Goal: Find specific page/section

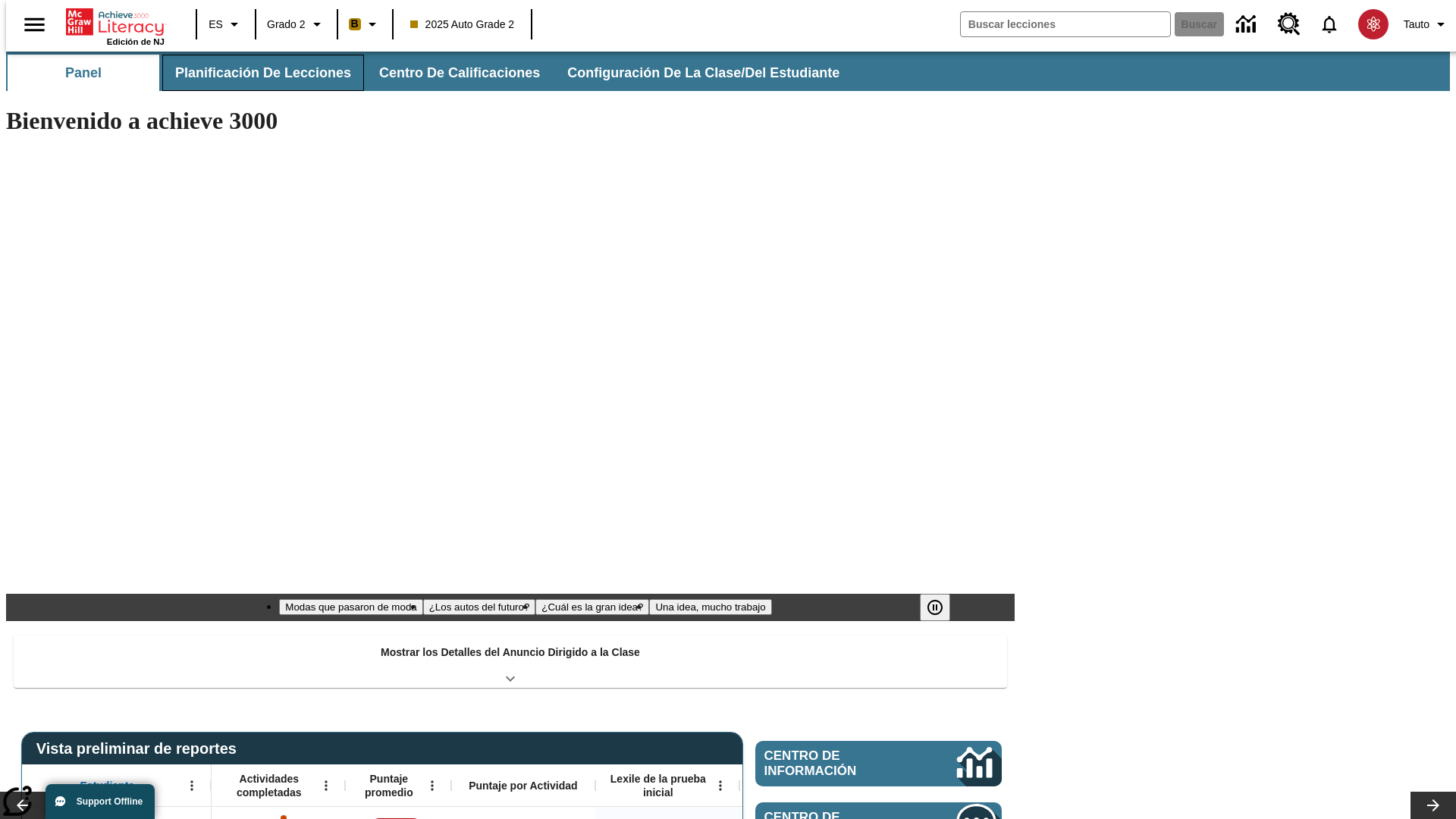
click at [254, 72] on span "Planificación de lecciones" at bounding box center [263, 73] width 176 height 17
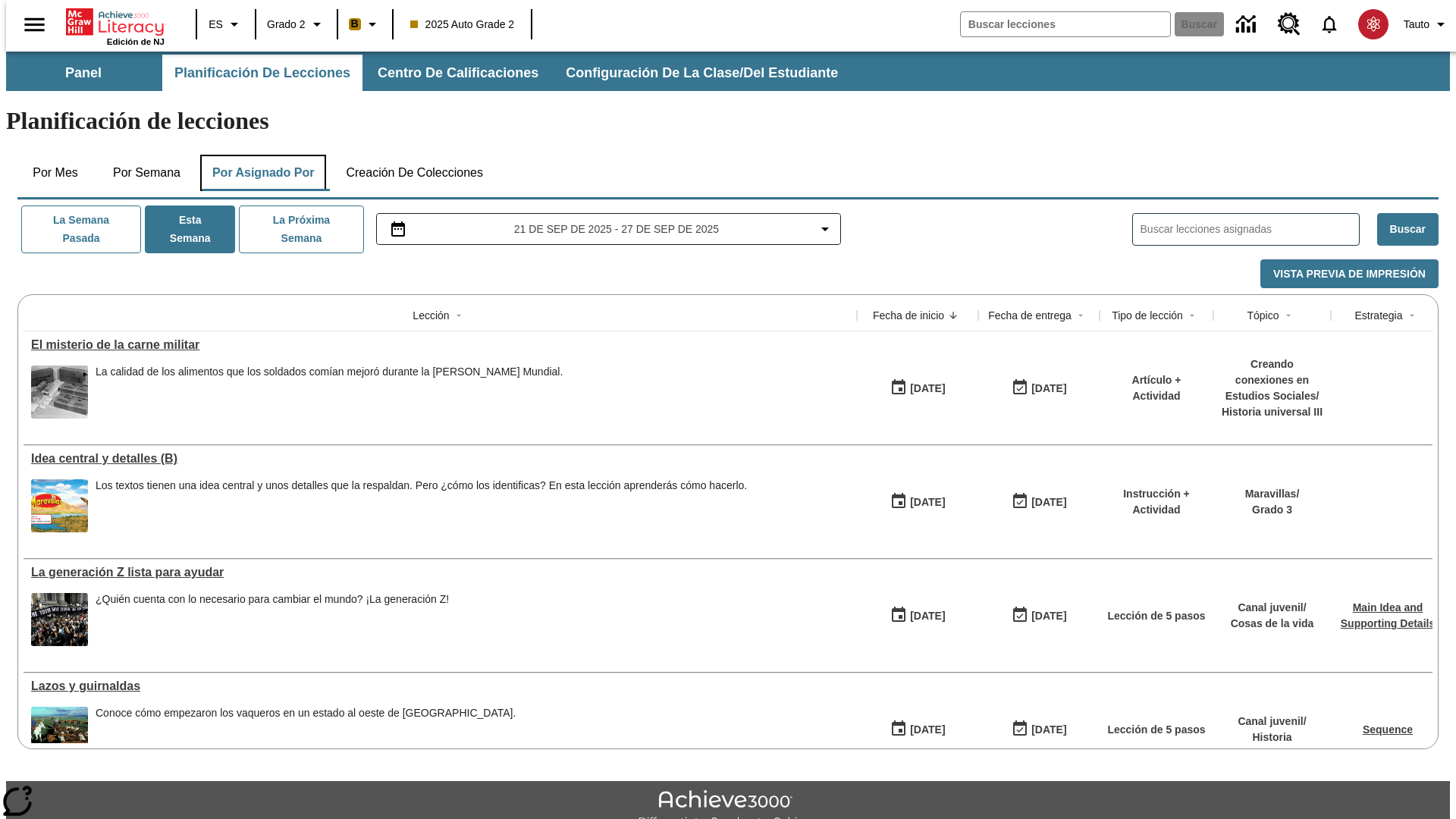
click at [260, 155] on button "Por asignado por" at bounding box center [263, 173] width 127 height 37
type input "El sueño de los animales"
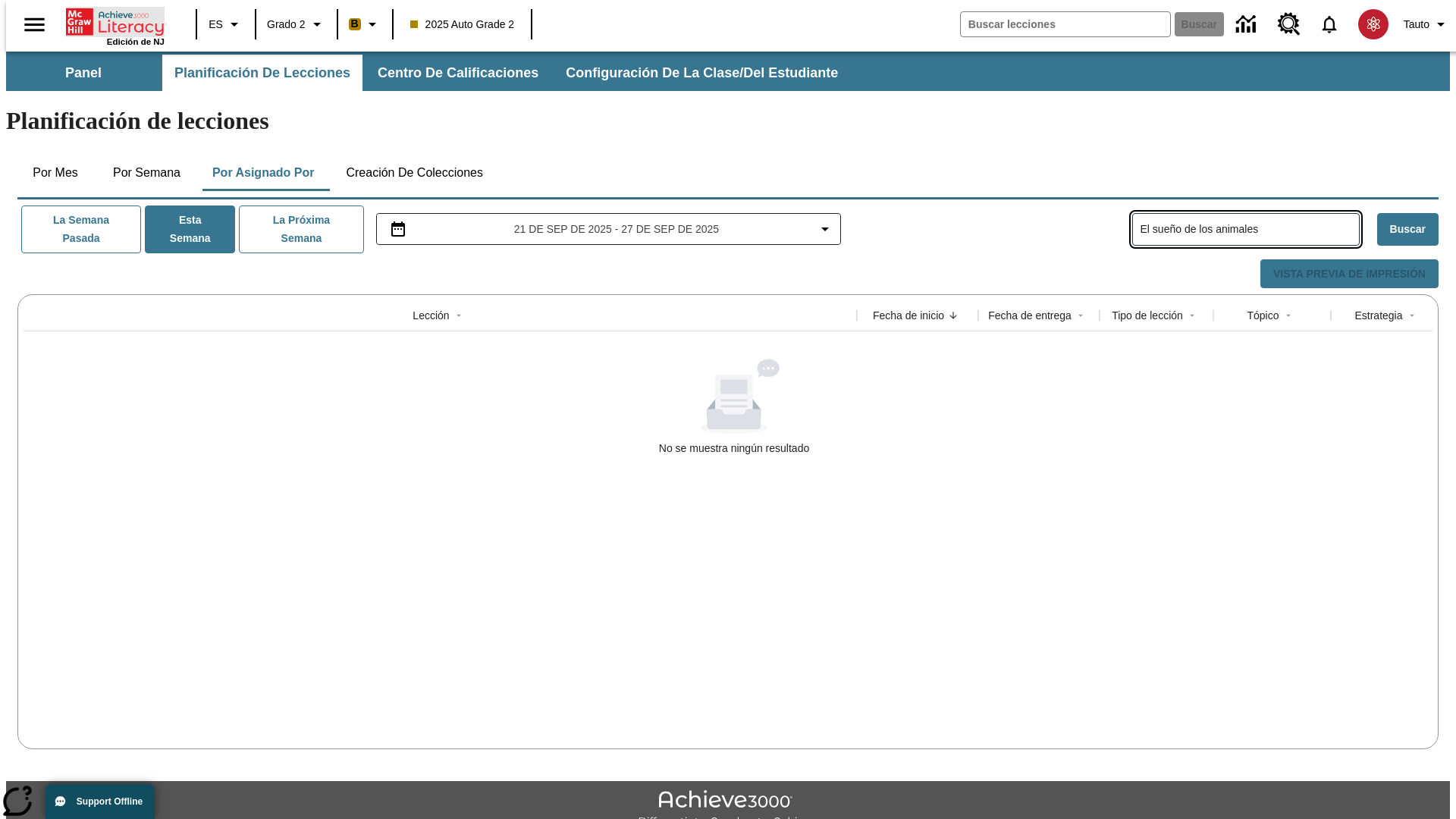
click at [109, 20] on icon "Portada" at bounding box center [117, 22] width 101 height 31
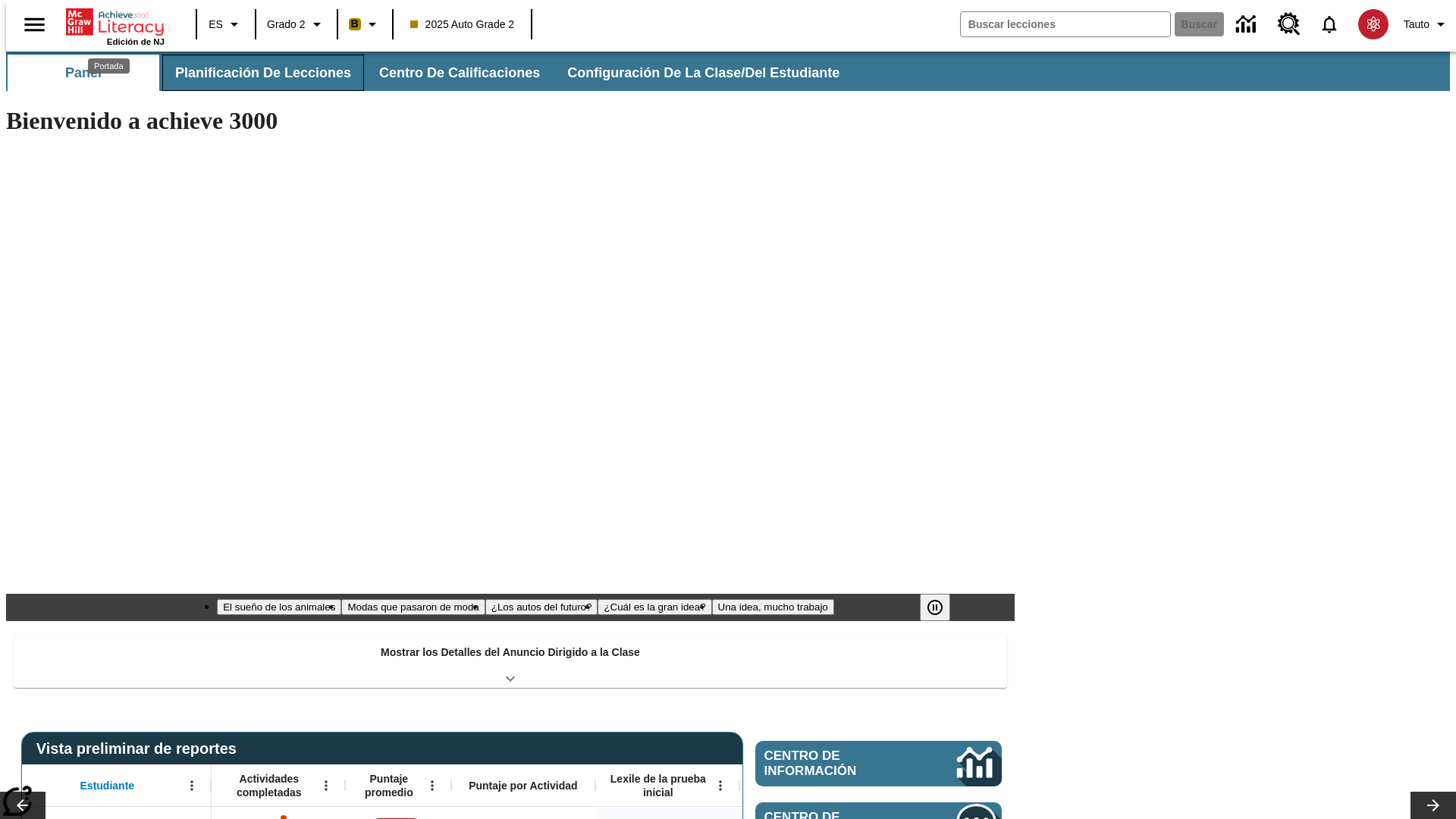
click at [254, 72] on span "Planificación de lecciones" at bounding box center [263, 73] width 176 height 17
